Goal: Task Accomplishment & Management: Use online tool/utility

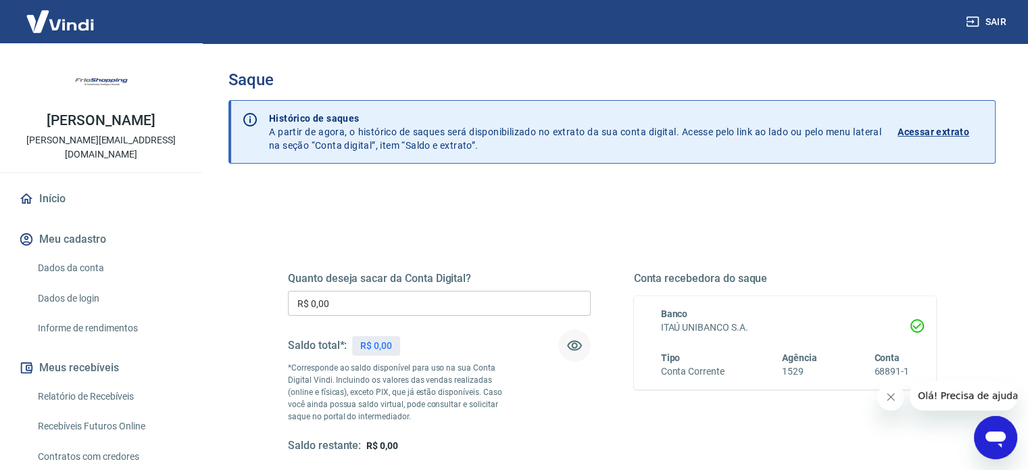
click at [578, 343] on icon "button" at bounding box center [574, 346] width 15 height 10
click at [578, 343] on icon "button" at bounding box center [574, 345] width 16 height 16
click at [443, 307] on input "R$ 0,00" at bounding box center [439, 303] width 303 height 25
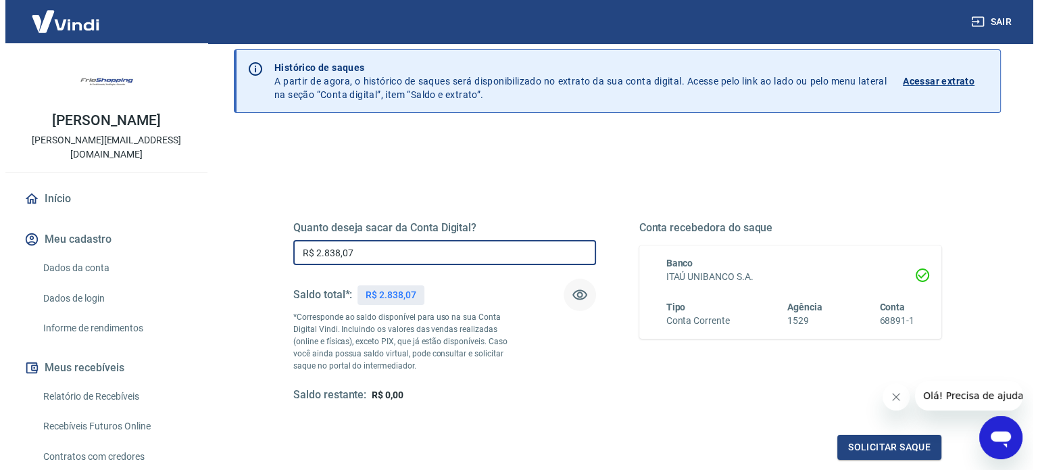
scroll to position [197, 0]
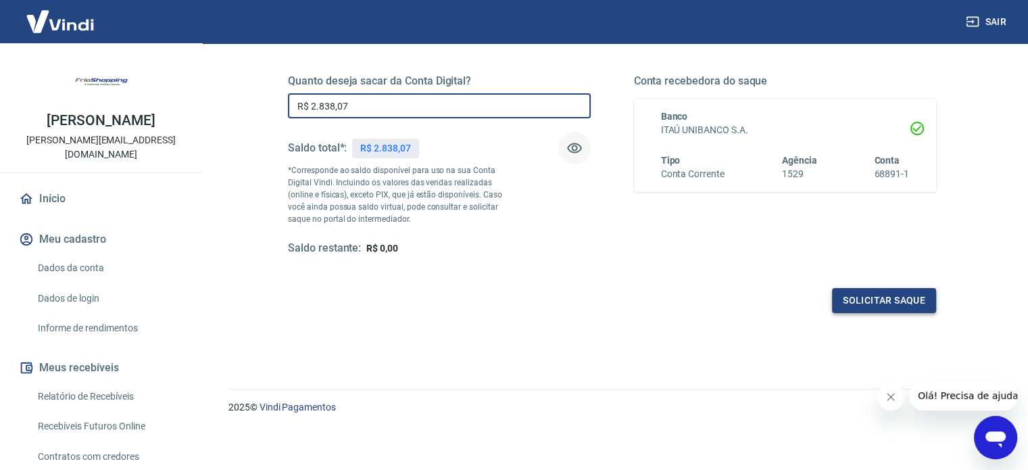
type input "R$ 2.838,07"
click at [881, 301] on button "Solicitar saque" at bounding box center [884, 300] width 104 height 25
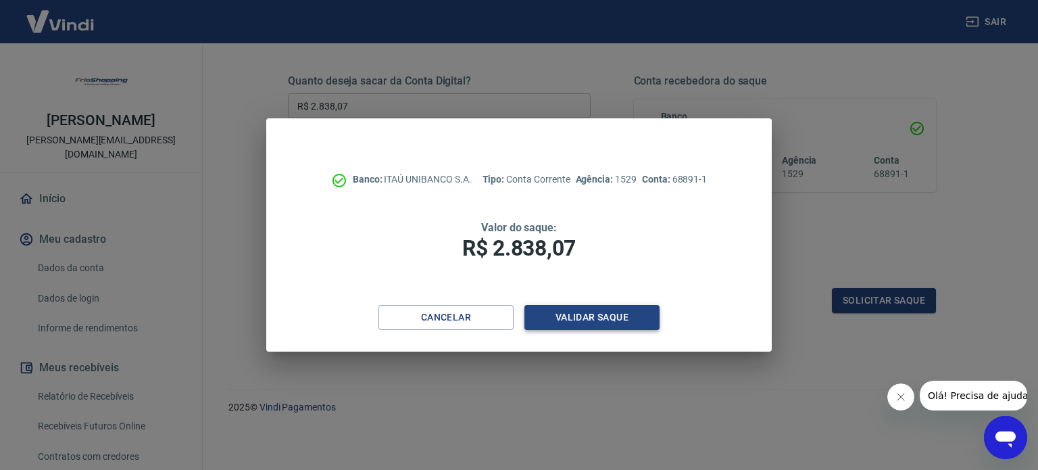
click at [605, 316] on button "Validar saque" at bounding box center [591, 317] width 135 height 25
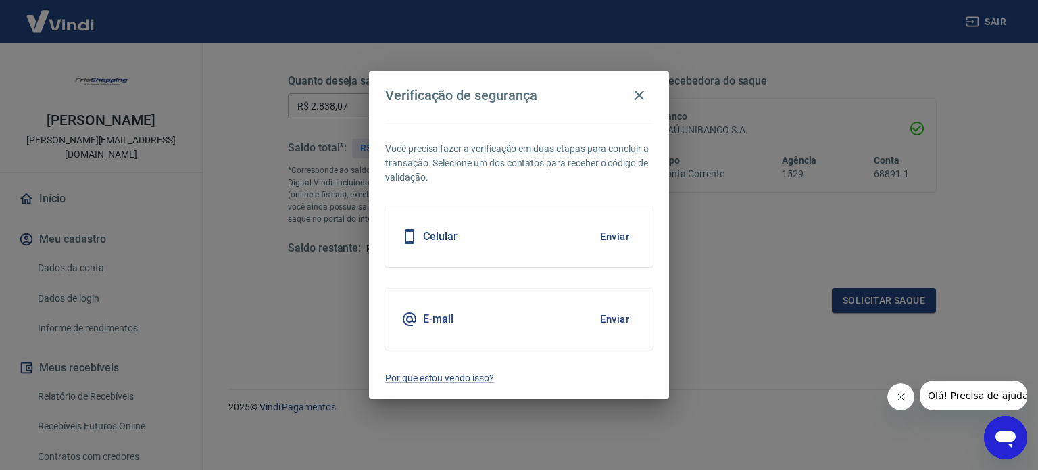
click at [603, 232] on button "Enviar" at bounding box center [615, 236] width 44 height 28
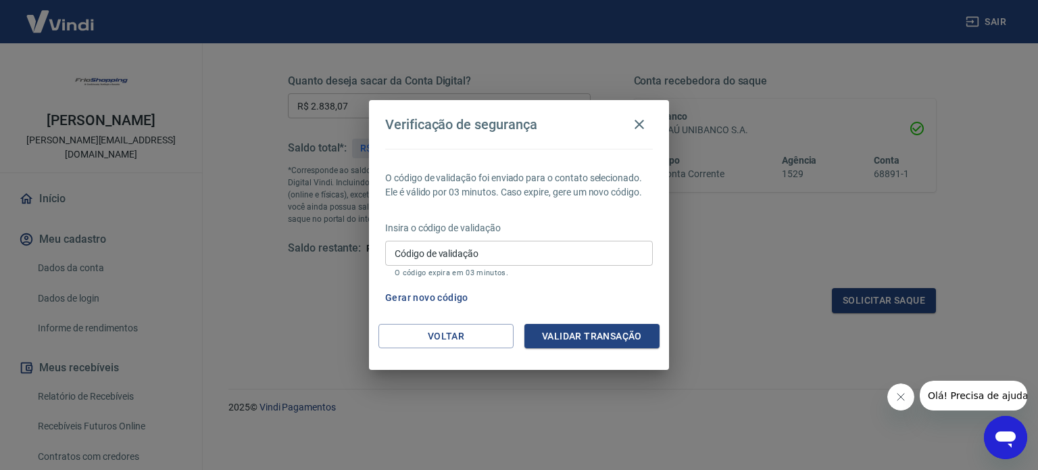
click at [430, 257] on input "Código de validação" at bounding box center [519, 253] width 268 height 25
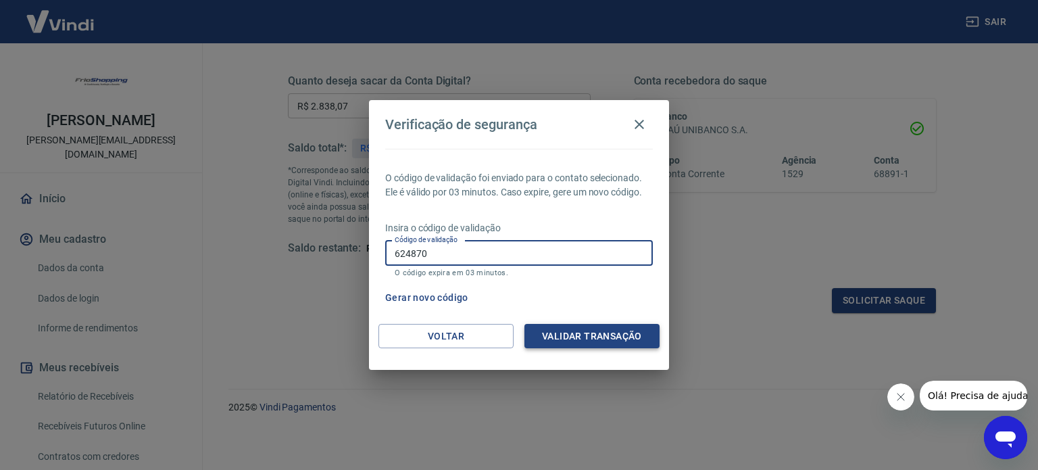
type input "624870"
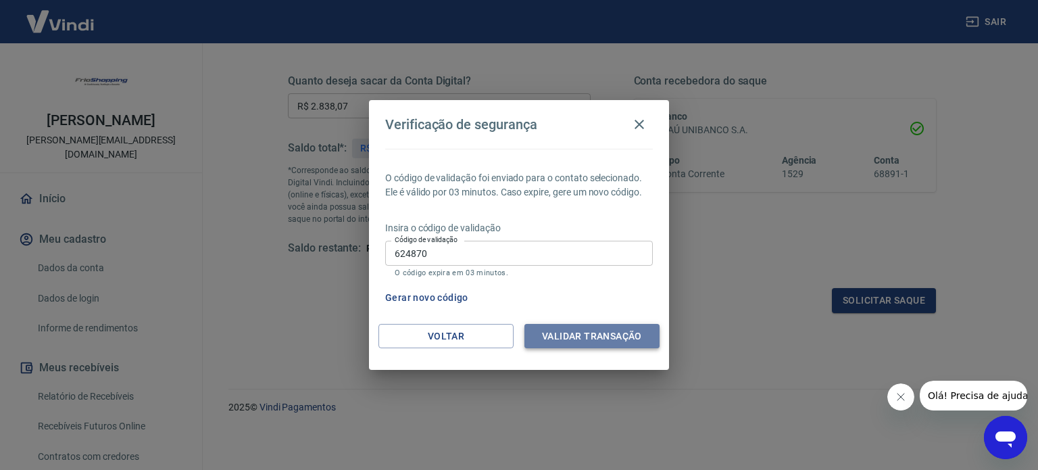
click at [557, 334] on button "Validar transação" at bounding box center [591, 336] width 135 height 25
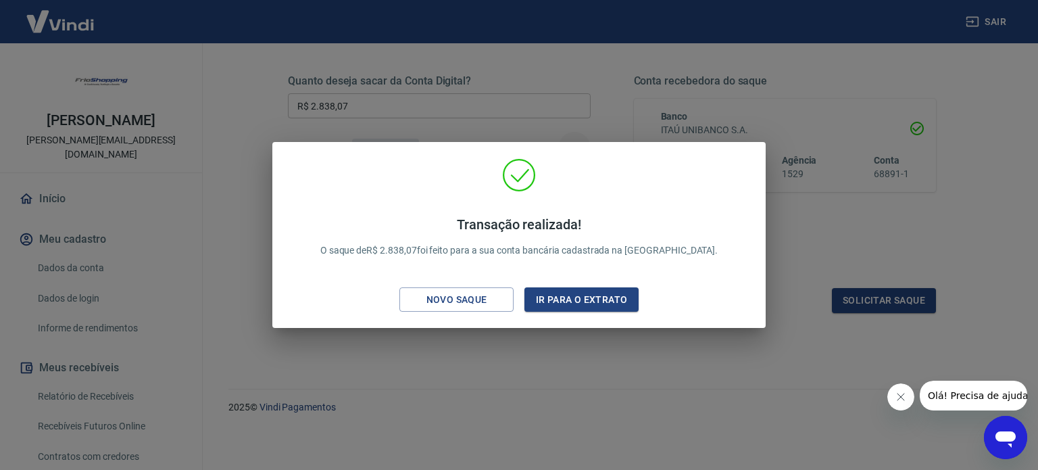
click at [838, 246] on div "Transação realizada! O saque de R$ 2.838,07 foi feito para a sua conta bancária…" at bounding box center [519, 235] width 1038 height 470
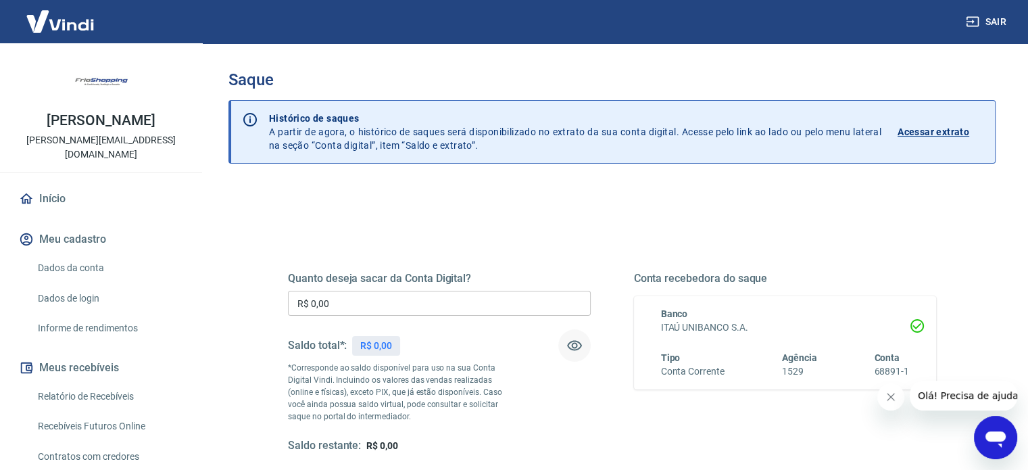
click at [574, 342] on icon "button" at bounding box center [574, 345] width 16 height 16
click at [574, 342] on icon "button" at bounding box center [574, 345] width 15 height 13
click at [574, 342] on icon "button" at bounding box center [574, 345] width 16 height 16
click at [574, 341] on icon "button" at bounding box center [574, 345] width 16 height 16
click at [422, 318] on div "Quanto deseja sacar da Conta Digital? R$ 0,00 ​ Saldo total*: R$ 2.838,07 *Corr…" at bounding box center [439, 362] width 303 height 181
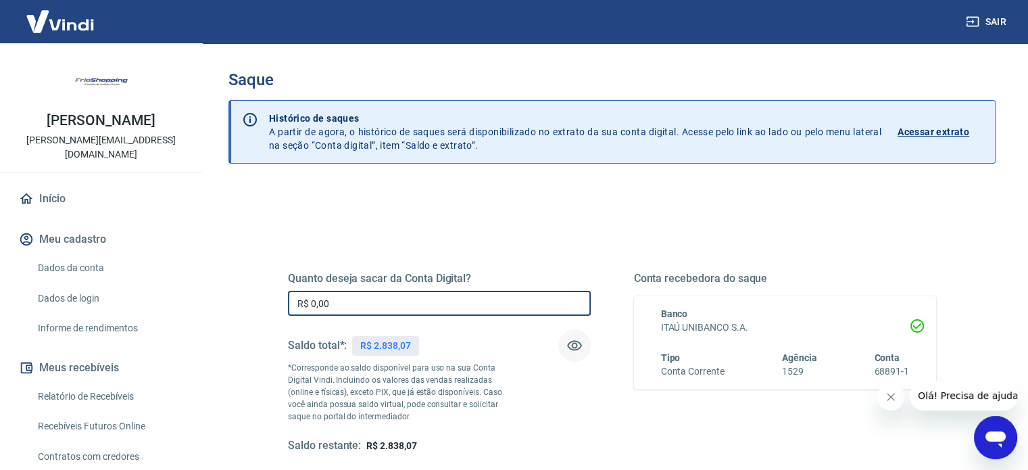
click at [415, 307] on input "R$ 0,00" at bounding box center [439, 303] width 303 height 25
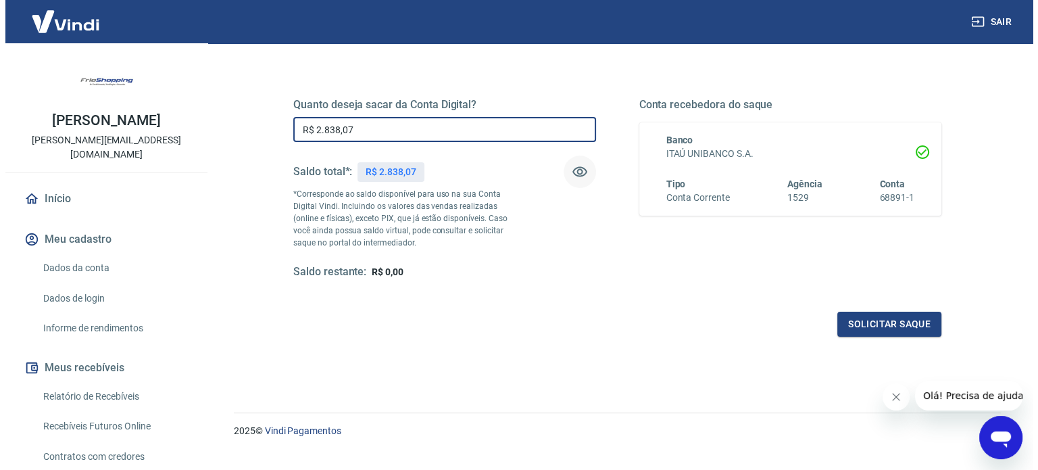
scroll to position [197, 0]
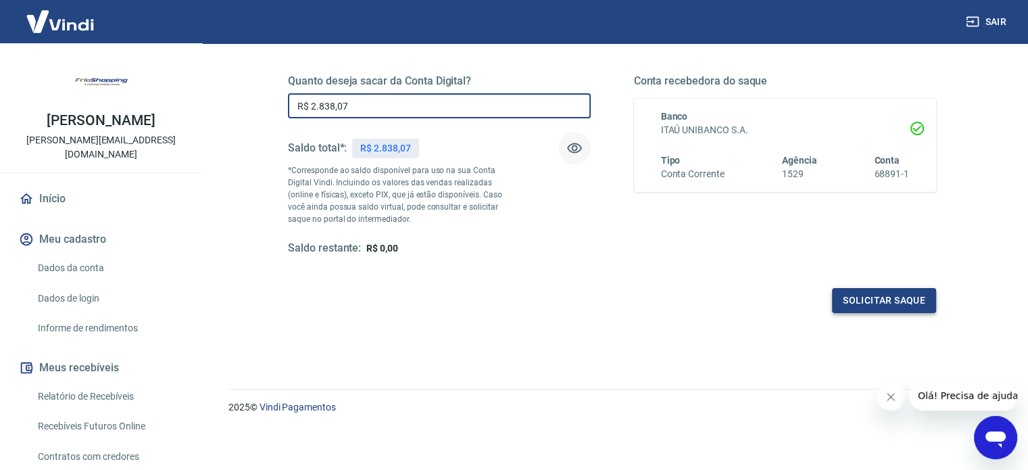
type input "R$ 2.838,07"
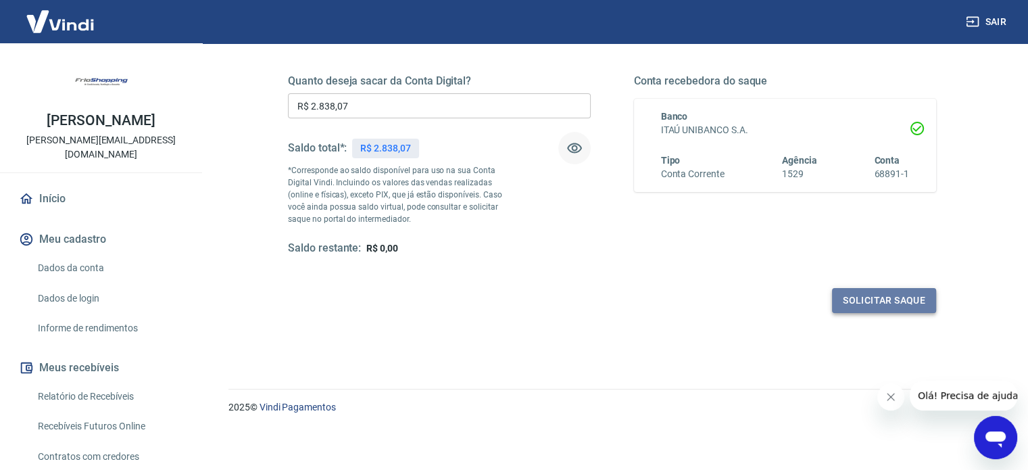
click at [887, 305] on button "Solicitar saque" at bounding box center [884, 300] width 104 height 25
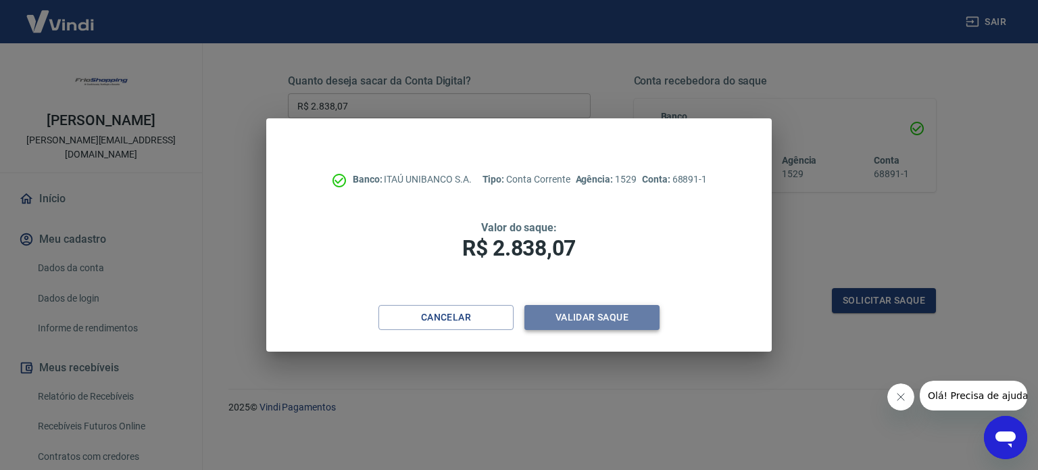
click at [605, 313] on button "Validar saque" at bounding box center [591, 317] width 135 height 25
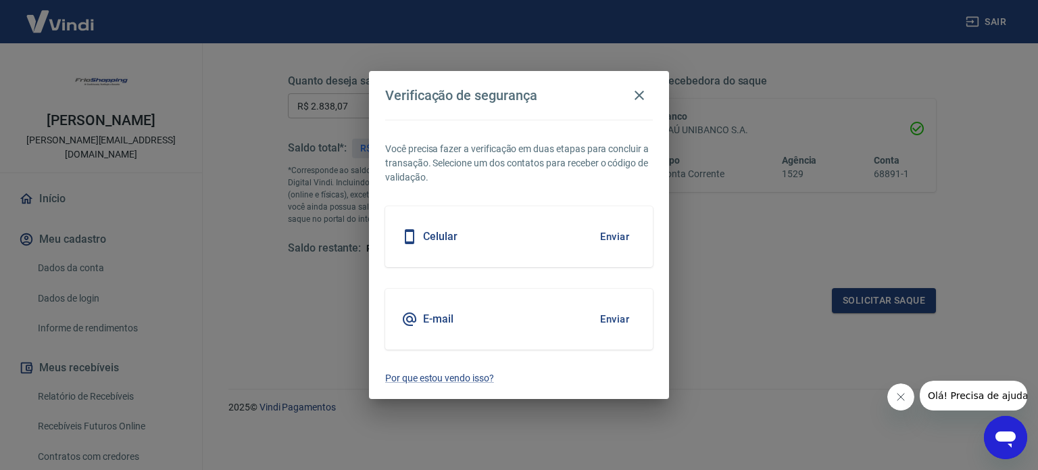
click at [622, 236] on button "Enviar" at bounding box center [615, 236] width 44 height 28
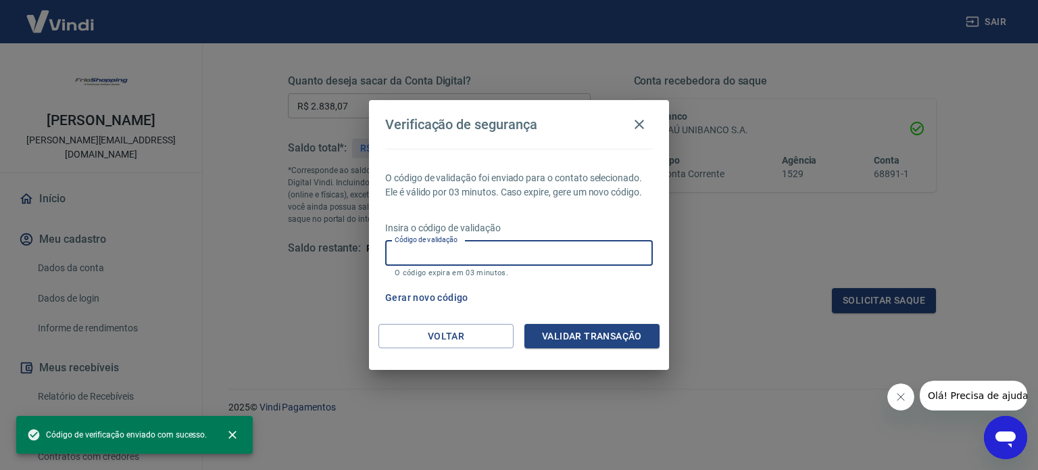
click at [491, 257] on input "Código de validação" at bounding box center [519, 253] width 268 height 25
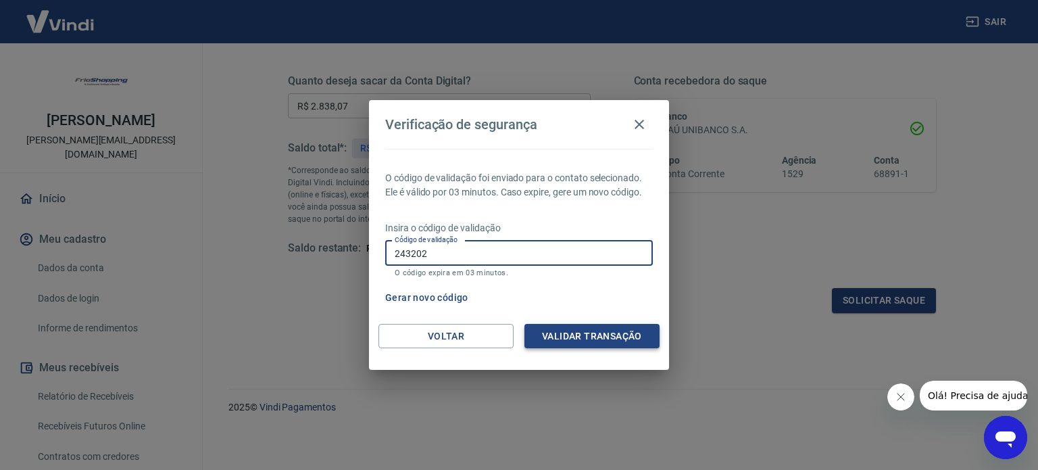
type input "243202"
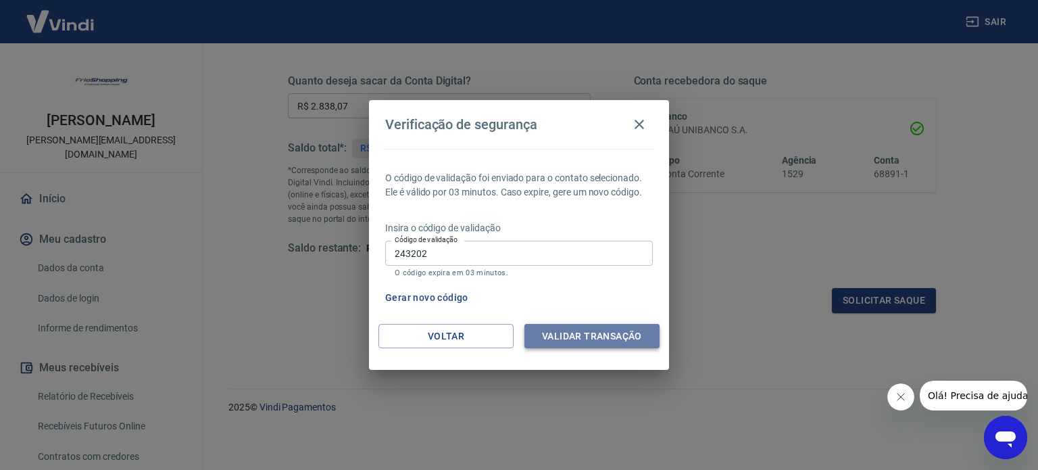
click at [597, 343] on button "Validar transação" at bounding box center [591, 336] width 135 height 25
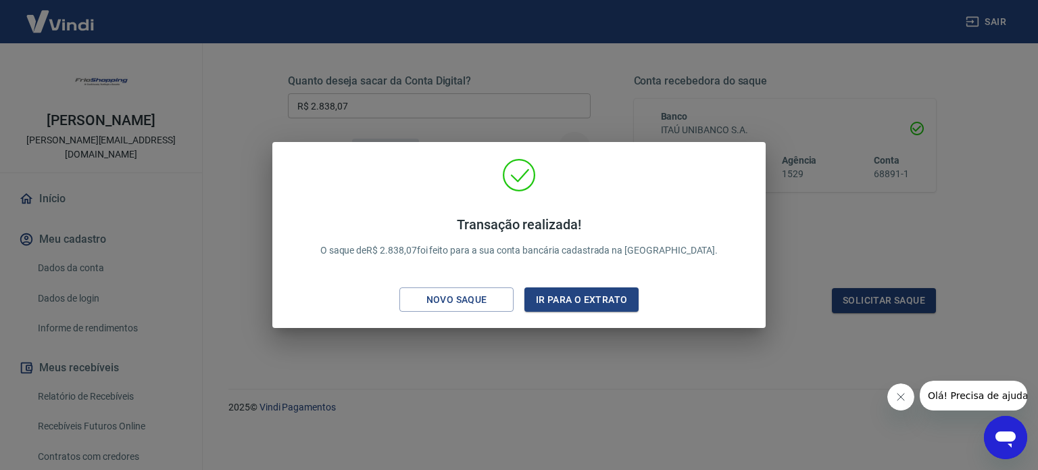
click at [783, 348] on div "Transação realizada! O saque de R$ 2.838,07 foi feito para a sua conta bancária…" at bounding box center [519, 235] width 1038 height 470
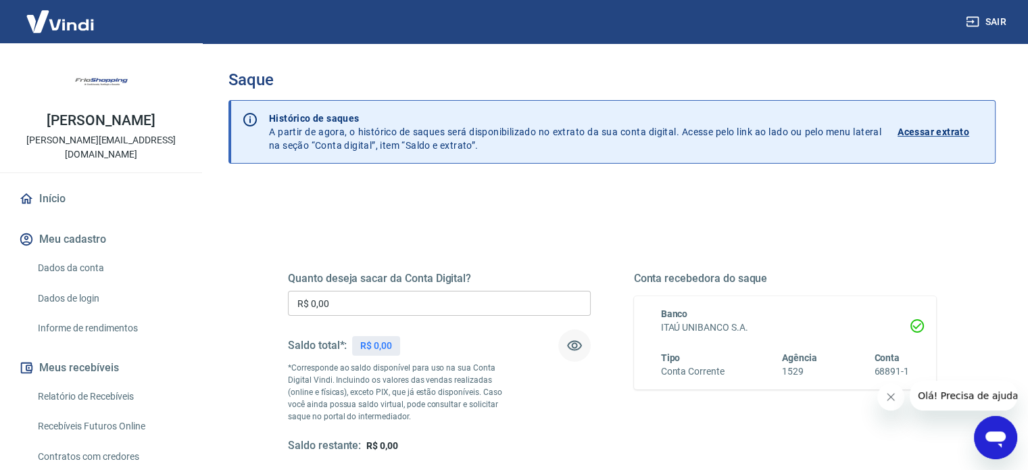
click at [573, 345] on icon "button" at bounding box center [574, 345] width 16 height 16
click at [573, 345] on icon "button" at bounding box center [574, 345] width 15 height 13
click at [573, 345] on icon "button" at bounding box center [574, 345] width 16 height 16
click at [573, 345] on icon "button" at bounding box center [574, 345] width 15 height 13
click at [371, 299] on input "R$ 0,00" at bounding box center [439, 303] width 303 height 25
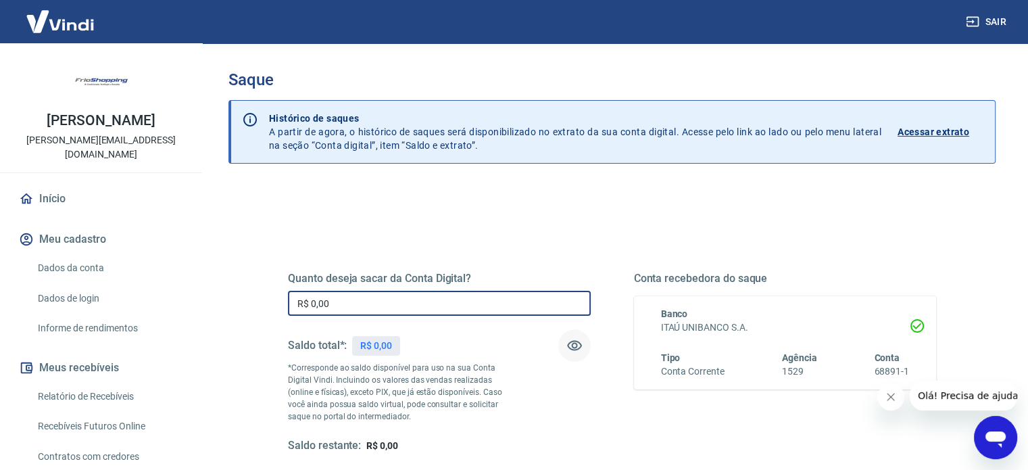
click at [389, 356] on div "Saldo total*: R$ 0,00" at bounding box center [344, 345] width 112 height 32
click at [430, 301] on input "R$ 0,00" at bounding box center [439, 303] width 303 height 25
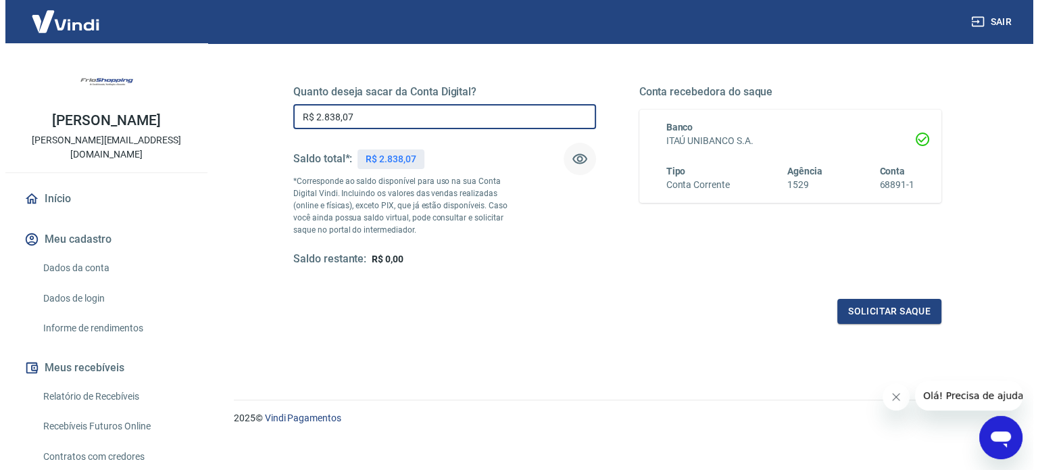
scroll to position [197, 0]
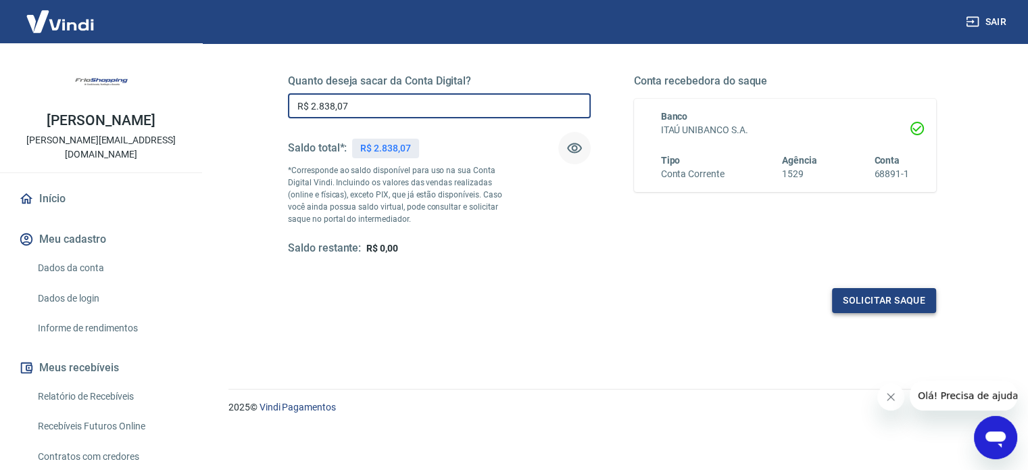
type input "R$ 2.838,07"
click at [871, 297] on button "Solicitar saque" at bounding box center [884, 300] width 104 height 25
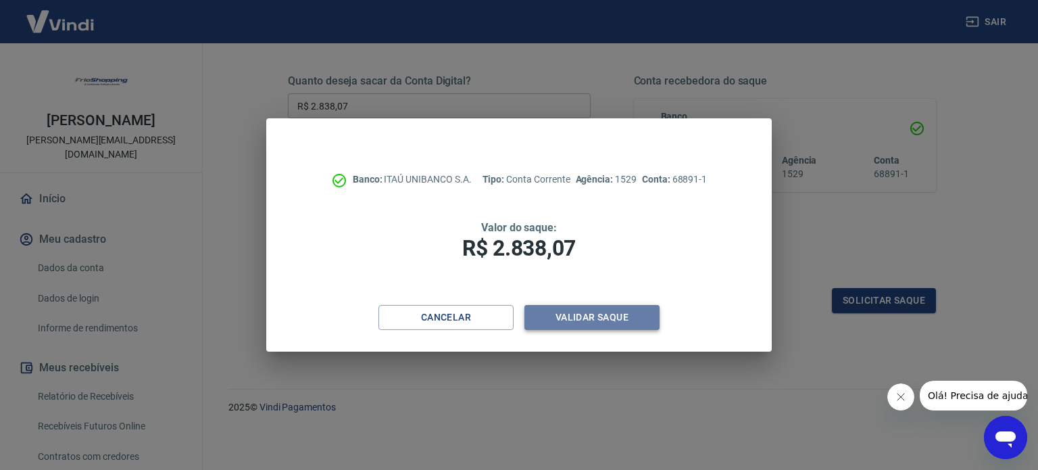
click at [573, 317] on button "Validar saque" at bounding box center [591, 317] width 135 height 25
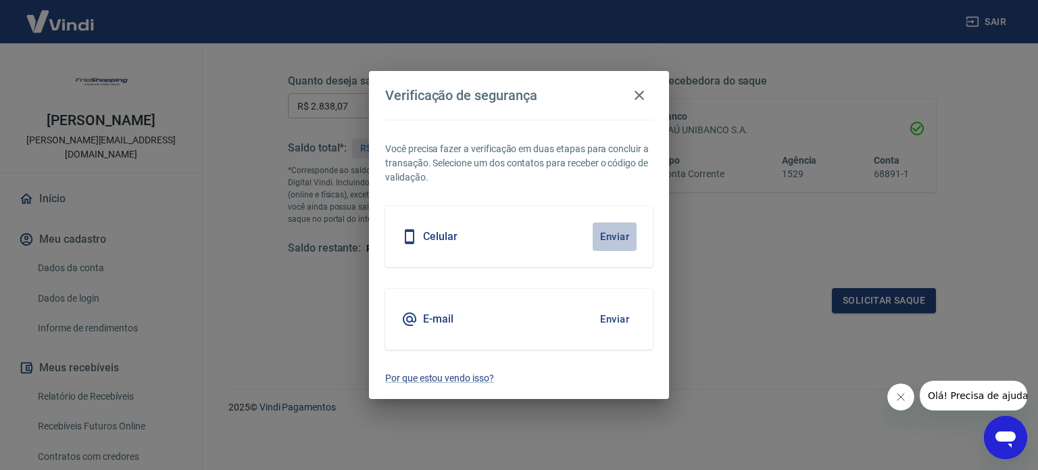
click at [621, 229] on button "Enviar" at bounding box center [615, 236] width 44 height 28
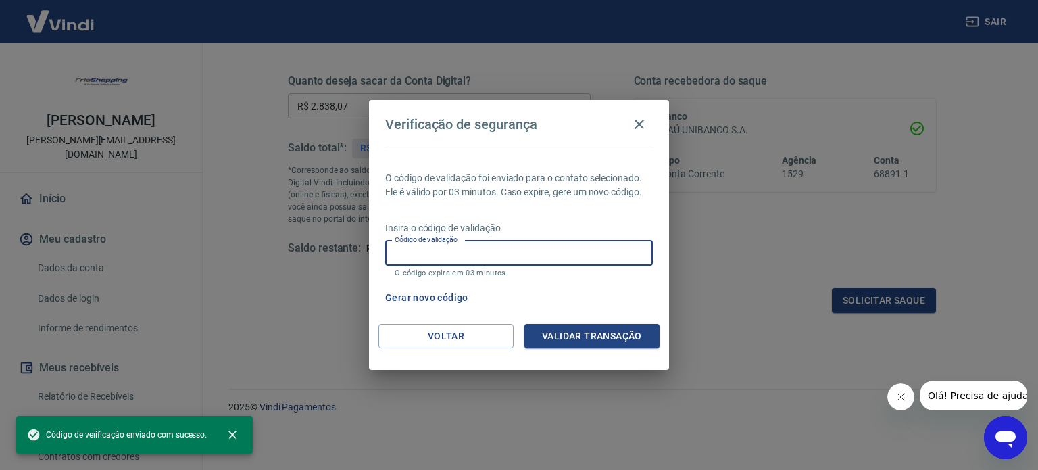
click at [519, 262] on input "Código de validação" at bounding box center [519, 253] width 268 height 25
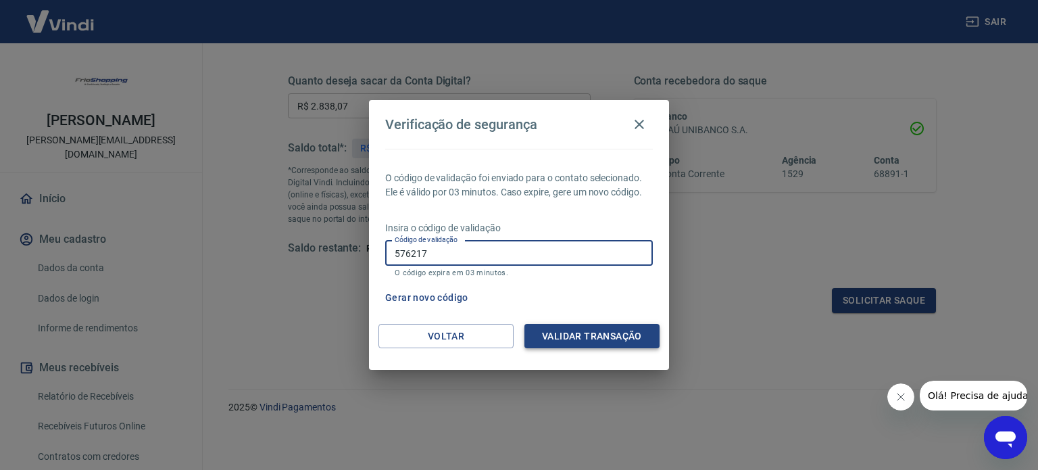
type input "576217"
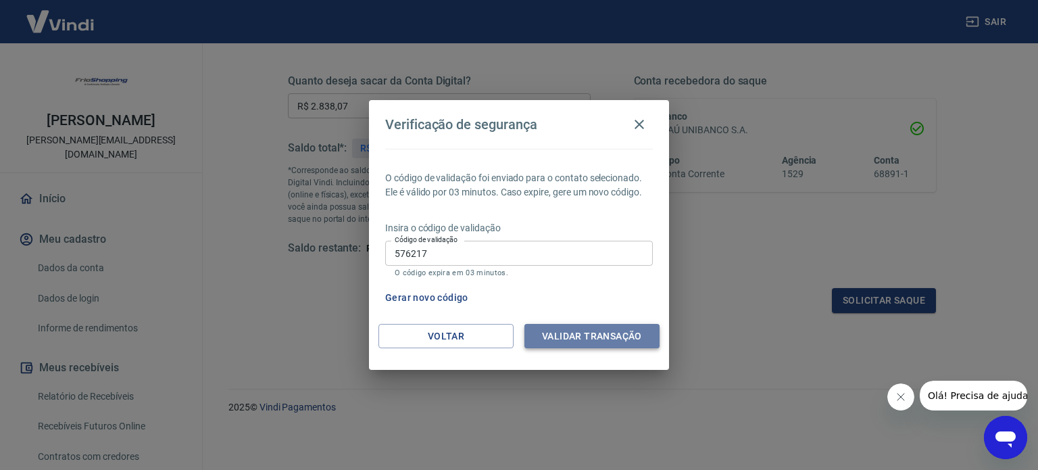
click at [603, 344] on button "Validar transação" at bounding box center [591, 336] width 135 height 25
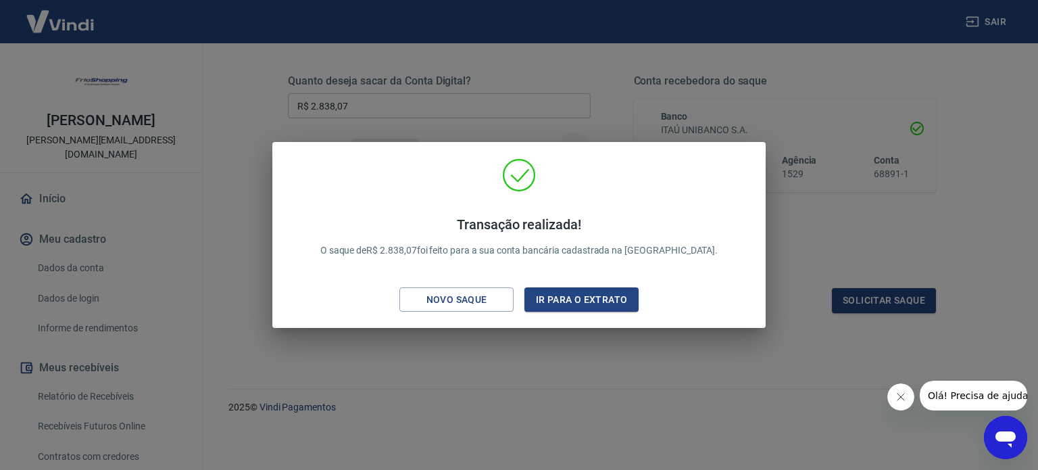
click at [487, 385] on div "Transação realizada! O saque de R$ 2.838,07 foi feito para a sua conta bancária…" at bounding box center [519, 235] width 1038 height 470
